Goal: Information Seeking & Learning: Compare options

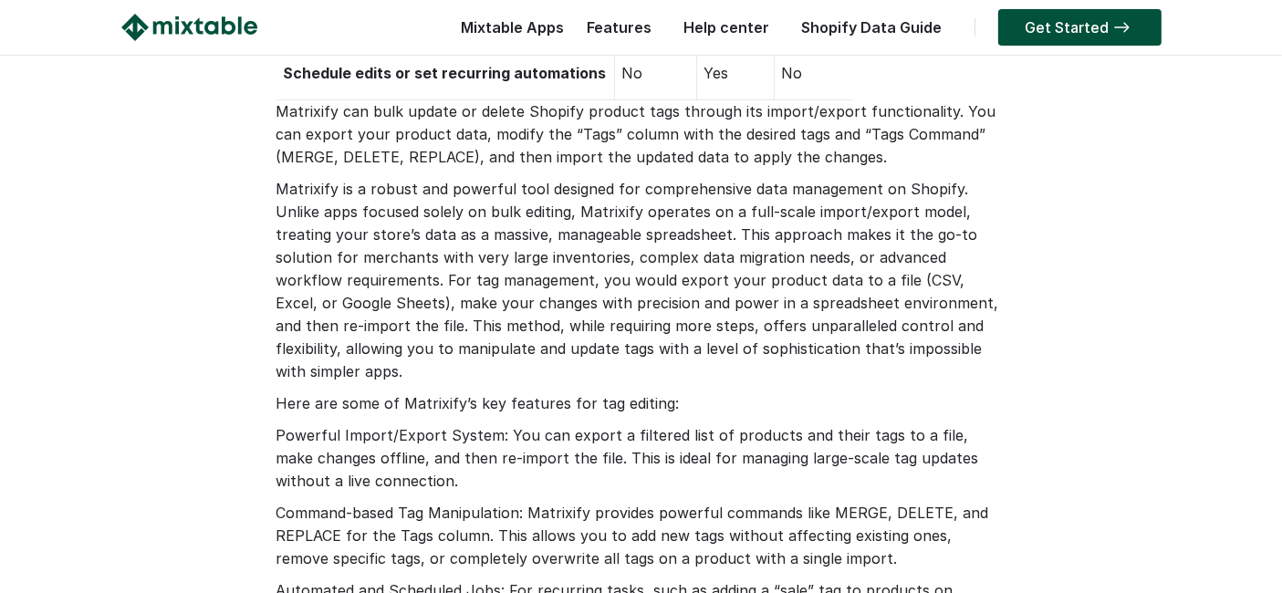
scroll to position [709, 0]
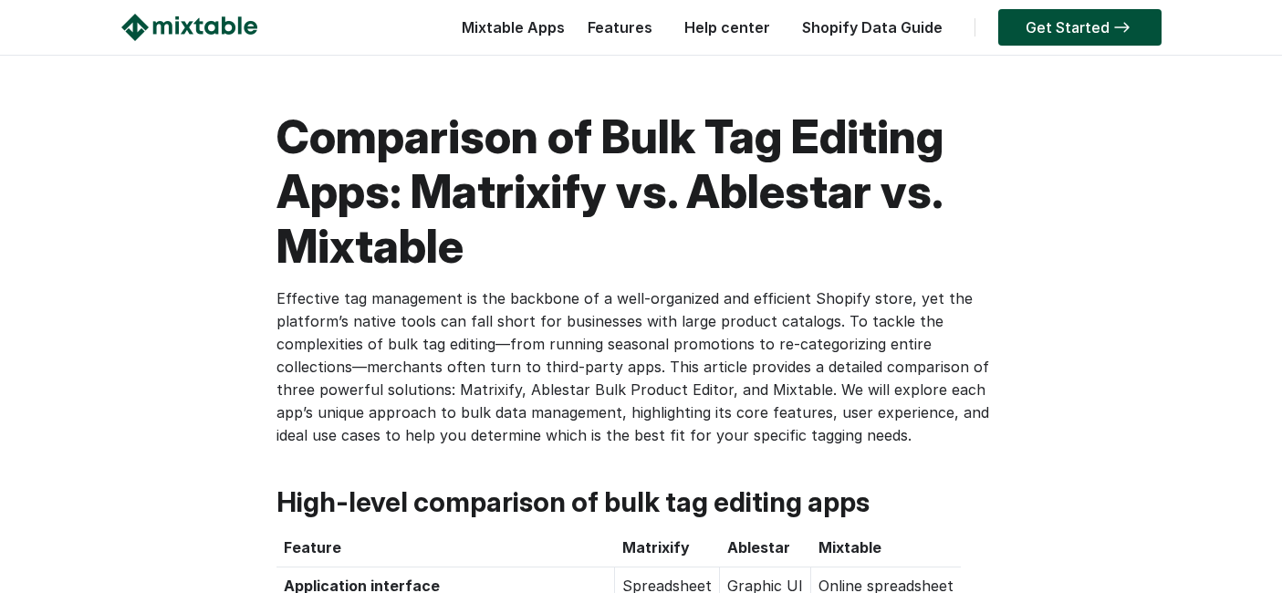
scroll to position [405, 0]
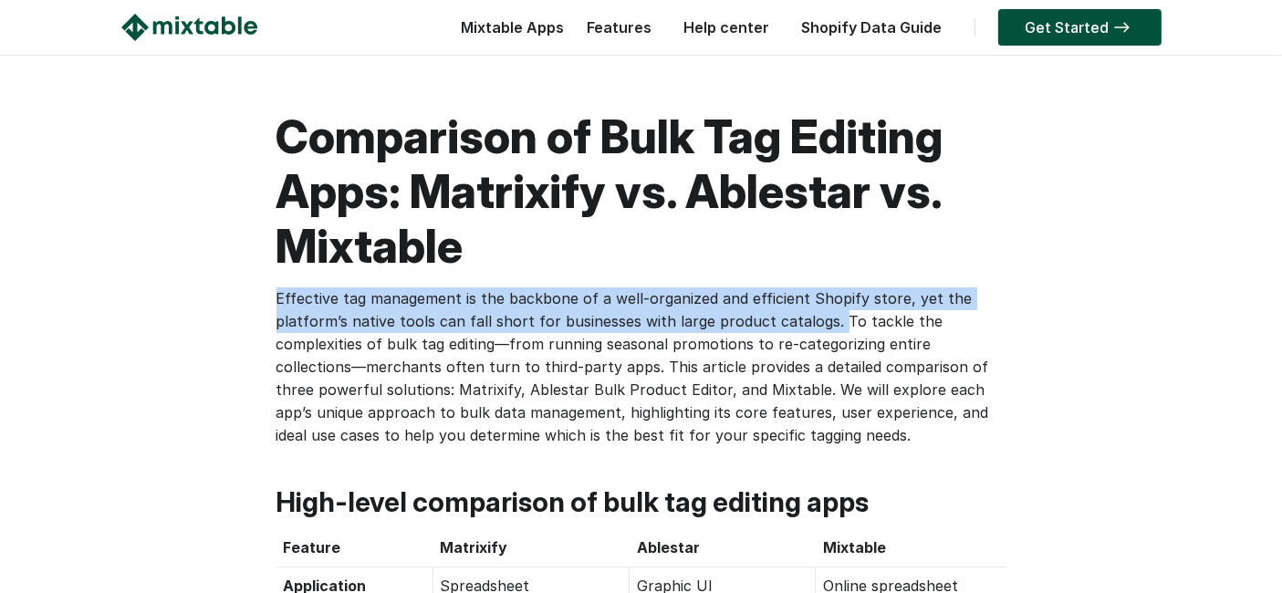
drag, startPoint x: 270, startPoint y: 288, endPoint x: 828, endPoint y: 317, distance: 558.3
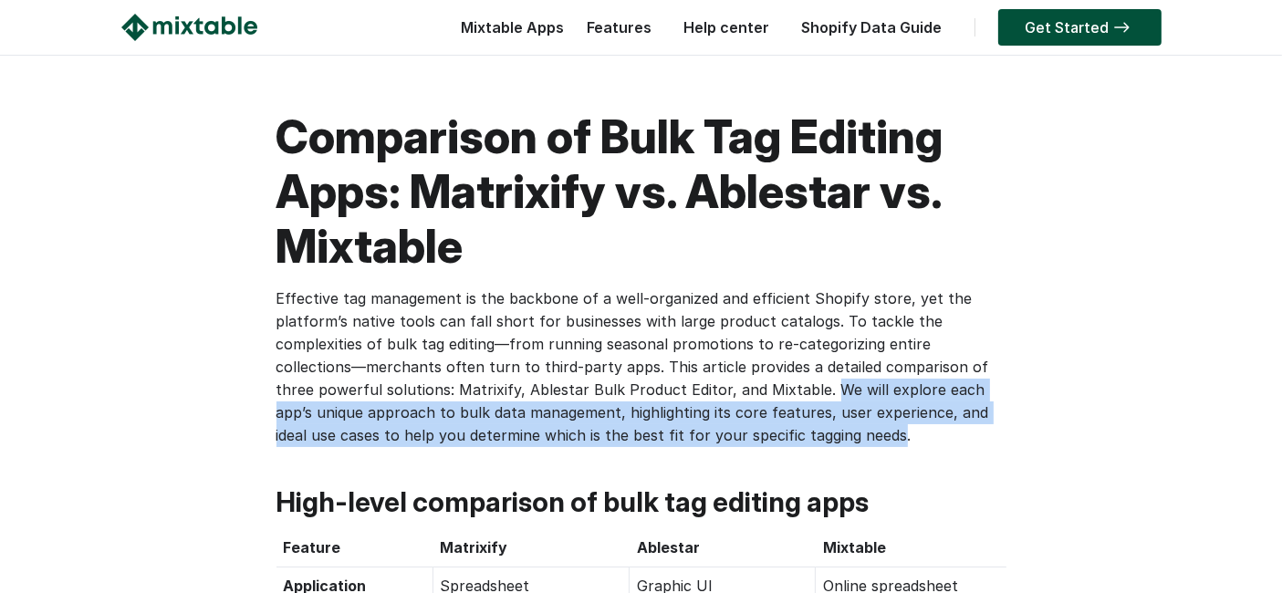
drag, startPoint x: 641, startPoint y: 390, endPoint x: 704, endPoint y: 432, distance: 75.7
click at [704, 432] on p "Effective tag management is the backbone of a well-organized and efficient Shop…" at bounding box center [642, 367] width 730 height 160
click at [711, 441] on p "Effective tag management is the backbone of a well-organized and efficient Shop…" at bounding box center [642, 367] width 730 height 160
